Goal: Task Accomplishment & Management: Use online tool/utility

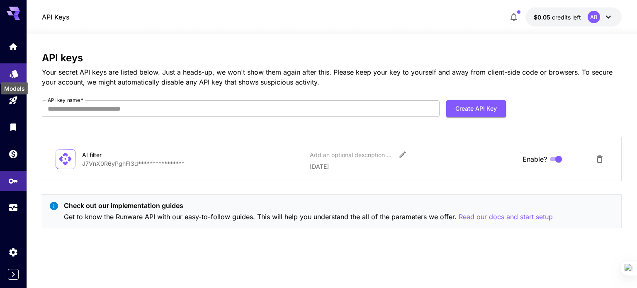
click at [11, 74] on icon "Models" at bounding box center [14, 71] width 10 height 10
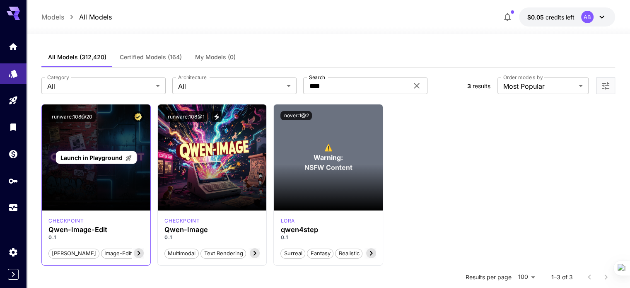
click at [108, 140] on div "Launch in Playground" at bounding box center [96, 157] width 109 height 106
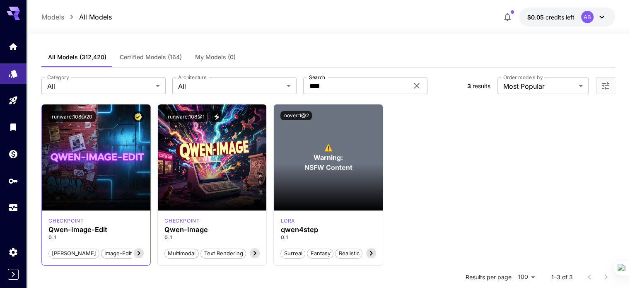
click at [139, 255] on icon at bounding box center [139, 253] width 10 height 10
click at [112, 219] on div "checkpoint" at bounding box center [95, 220] width 95 height 7
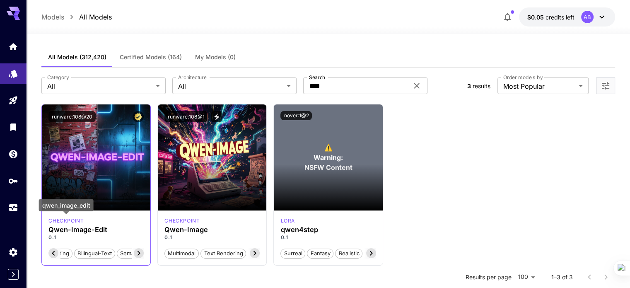
click at [65, 223] on p "checkpoint" at bounding box center [65, 220] width 35 height 7
click at [61, 227] on h3 "Qwen-Image-Edit" at bounding box center [95, 230] width 95 height 8
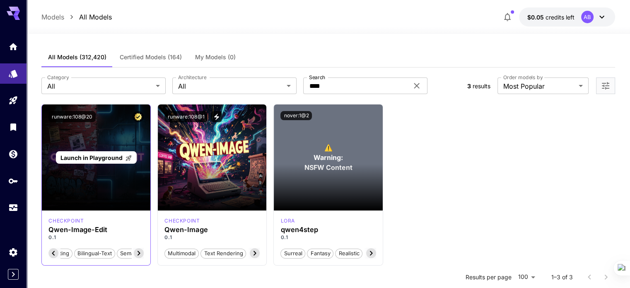
click at [61, 180] on div "Launch in Playground" at bounding box center [96, 157] width 109 height 106
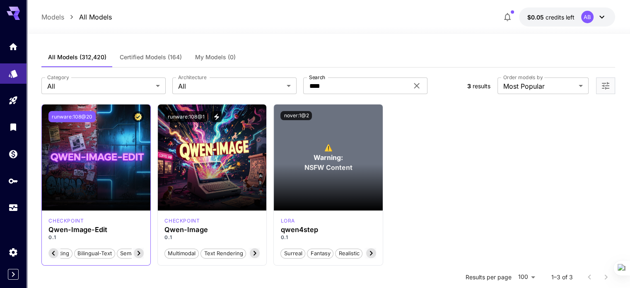
click at [80, 114] on button "runware:108@20" at bounding box center [71, 116] width 47 height 11
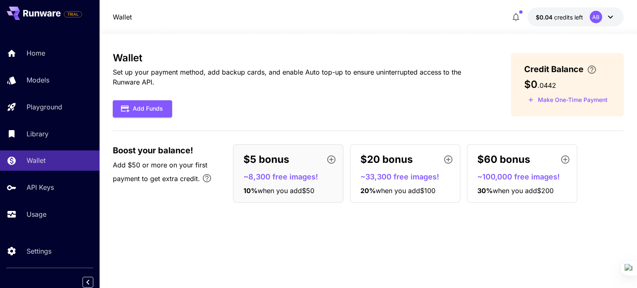
scroll to position [3, 0]
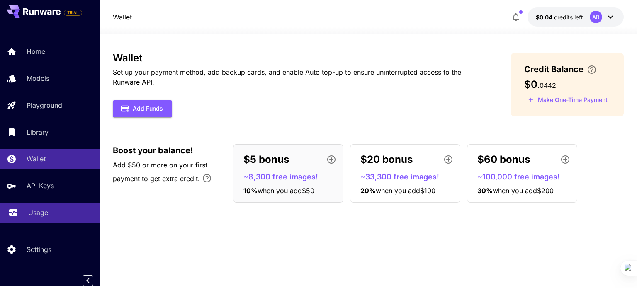
click at [32, 211] on p "Usage" at bounding box center [38, 213] width 20 height 10
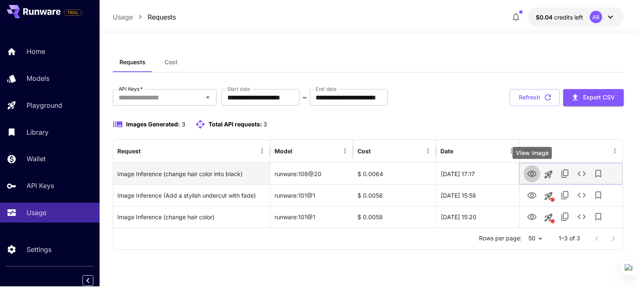
click at [532, 172] on icon "View Image" at bounding box center [531, 174] width 9 height 6
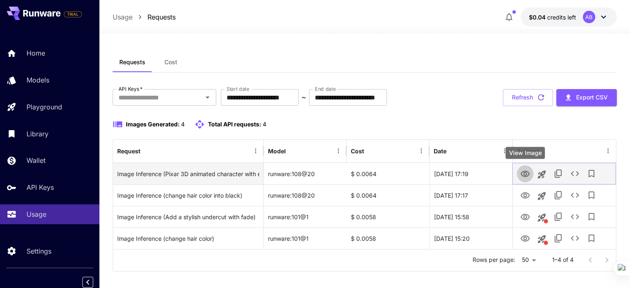
click at [526, 172] on icon "View Image" at bounding box center [525, 174] width 9 height 6
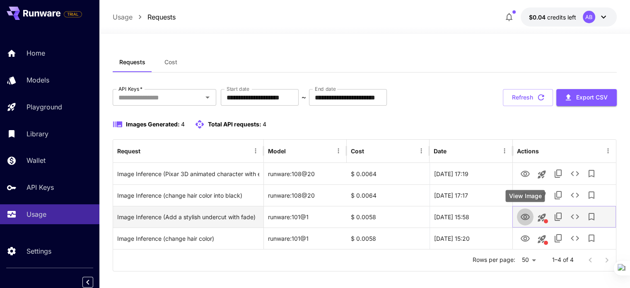
click at [525, 213] on icon "View Image" at bounding box center [526, 217] width 10 height 10
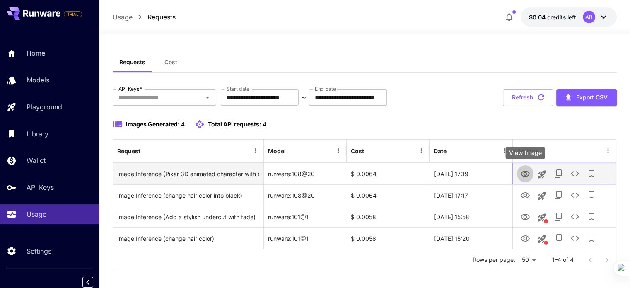
click at [527, 168] on link "View Image" at bounding box center [526, 173] width 10 height 10
click at [570, 175] on icon "See details" at bounding box center [575, 174] width 10 height 10
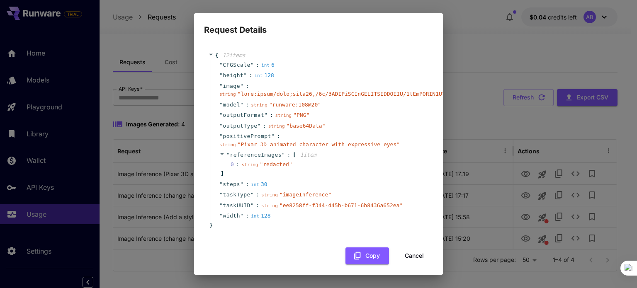
click at [485, 45] on div "Request Details { 12 item s " CFGScale " : int 6 " height " : int 128 " image "…" at bounding box center [318, 144] width 637 height 288
click at [269, 104] on span "" runware:108@20 "" at bounding box center [295, 105] width 52 height 6
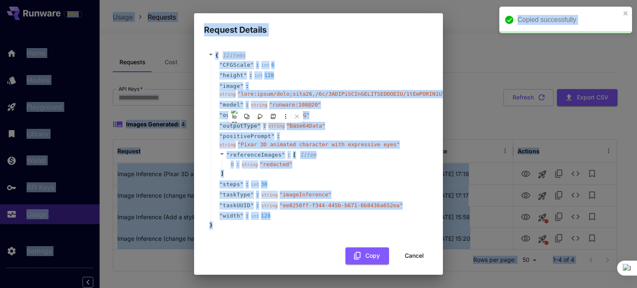
click at [269, 104] on span "" runware:108@20 "" at bounding box center [295, 105] width 52 height 6
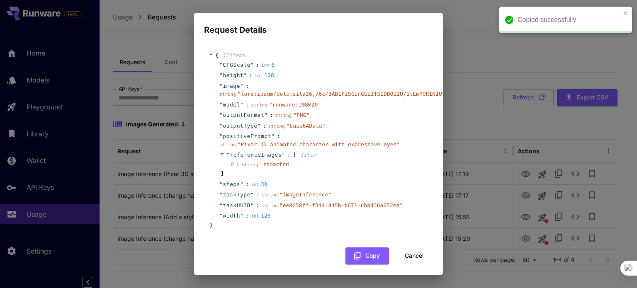
click at [233, 65] on span "CFGScale" at bounding box center [237, 65] width 28 height 8
drag, startPoint x: 233, startPoint y: 65, endPoint x: 243, endPoint y: 122, distance: 58.4
click at [233, 65] on span "CFGScale" at bounding box center [237, 65] width 28 height 8
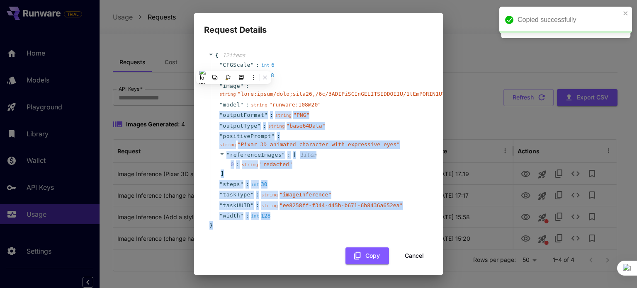
drag, startPoint x: 214, startPoint y: 226, endPoint x: 199, endPoint y: 110, distance: 117.0
click at [199, 110] on div "{ 12 item s " CFGScale " : int 6 " height " : int 128 " image " : string " " " …" at bounding box center [318, 155] width 249 height 238
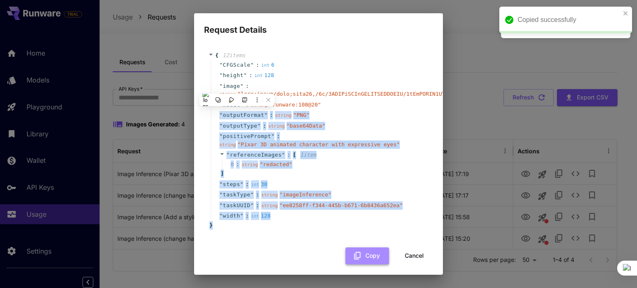
click at [345, 253] on button "Copy" at bounding box center [367, 255] width 44 height 17
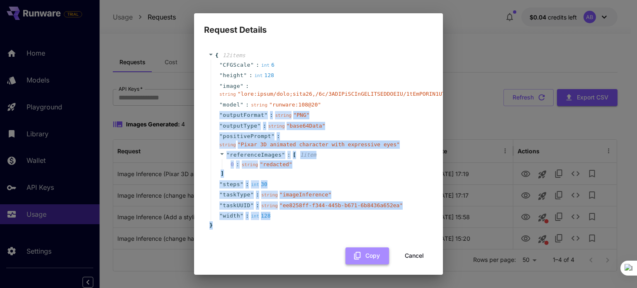
click at [366, 252] on button "Copy" at bounding box center [367, 255] width 44 height 17
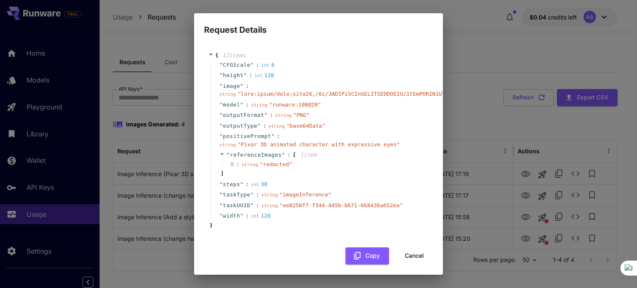
click at [234, 73] on span "height" at bounding box center [233, 75] width 21 height 8
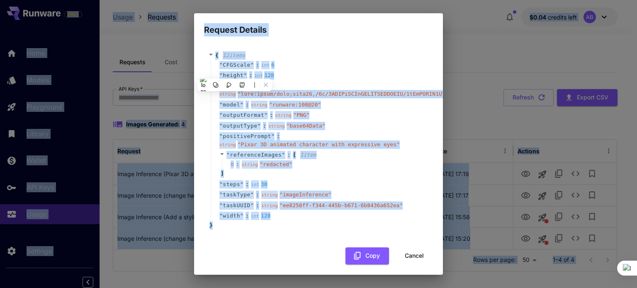
click at [234, 73] on span "height" at bounding box center [233, 75] width 21 height 8
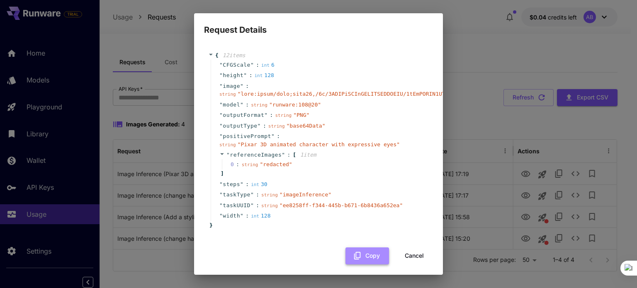
click at [361, 253] on button "Copy" at bounding box center [367, 255] width 44 height 17
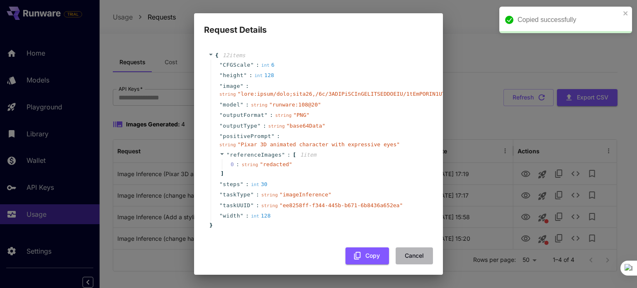
click at [395, 257] on button "Cancel" at bounding box center [413, 255] width 37 height 17
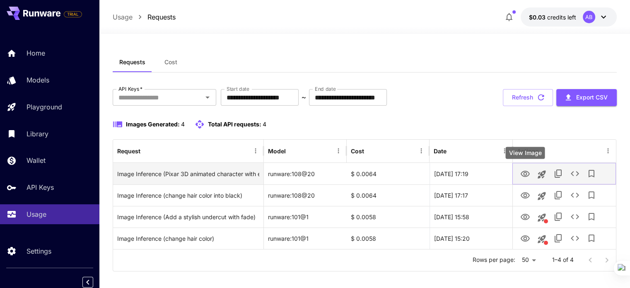
click at [524, 172] on icon "View Image" at bounding box center [525, 174] width 9 height 6
click at [575, 171] on icon "See details" at bounding box center [575, 174] width 10 height 10
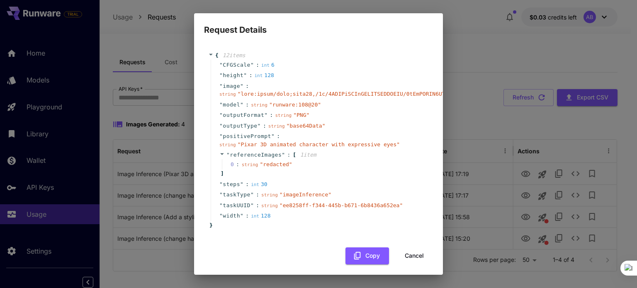
drag, startPoint x: 276, startPoint y: 136, endPoint x: 235, endPoint y: 109, distance: 49.8
drag, startPoint x: 235, startPoint y: 109, endPoint x: 214, endPoint y: 103, distance: 21.2
click at [214, 103] on div "" model " : string " runware:108@20 "" at bounding box center [320, 104] width 218 height 11
drag, startPoint x: 250, startPoint y: 83, endPoint x: 212, endPoint y: 50, distance: 50.5
click at [212, 50] on div "{ 12 item s " CFGScale " : int 6 " height " : int 128 " image " : string " " " …" at bounding box center [318, 140] width 229 height 194
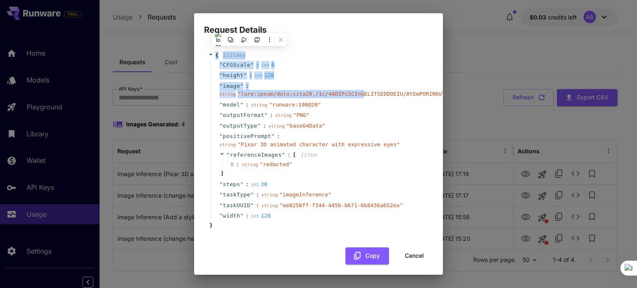
drag, startPoint x: 352, startPoint y: 95, endPoint x: 206, endPoint y: 41, distance: 155.9
click at [206, 41] on div "{ 12 item s " CFGScale " : int 6 " height " : int 128 " image " : string " " " …" at bounding box center [318, 155] width 249 height 238
copy div "{ 12 item s " CFGScale " : int 6 " height " : int 128 " image " : string " data…"
